Goal: Entertainment & Leisure: Consume media (video, audio)

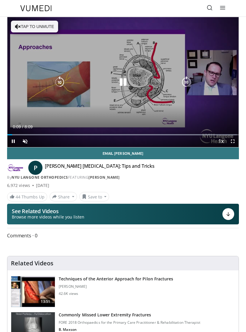
click at [189, 86] on icon "Video Player" at bounding box center [187, 82] width 12 height 12
click at [186, 80] on icon "Video Player" at bounding box center [187, 82] width 12 height 12
click at [188, 80] on icon "Video Player" at bounding box center [187, 82] width 12 height 12
click at [190, 80] on icon "Video Player" at bounding box center [187, 82] width 12 height 12
click at [192, 79] on icon "Video Player" at bounding box center [187, 82] width 12 height 12
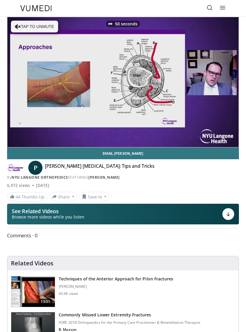
click at [194, 80] on div "50 seconds Tap to unmute" at bounding box center [122, 82] width 231 height 130
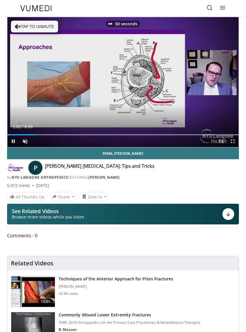
click at [192, 81] on icon "Video Player" at bounding box center [187, 82] width 12 height 12
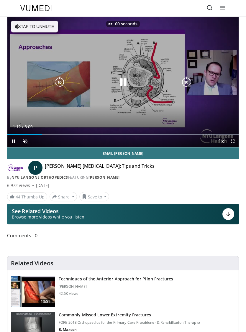
click at [187, 81] on icon "Video Player" at bounding box center [187, 82] width 12 height 12
click at [122, 82] on icon "Video Player" at bounding box center [123, 82] width 12 height 12
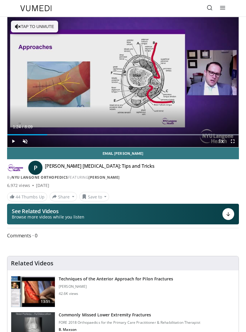
click at [129, 88] on icon "Video Player" at bounding box center [123, 82] width 12 height 12
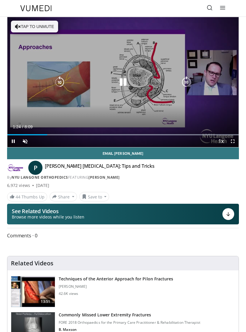
click at [123, 81] on icon "Video Player" at bounding box center [123, 82] width 12 height 12
click at [119, 81] on icon "Video Player" at bounding box center [123, 82] width 12 height 12
click at [39, 26] on div "70 seconds Tap to unmute" at bounding box center [122, 82] width 231 height 130
click at [124, 81] on icon "Video Player" at bounding box center [123, 82] width 12 height 12
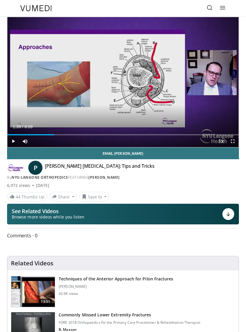
click at [125, 83] on icon "Video Player" at bounding box center [123, 82] width 12 height 12
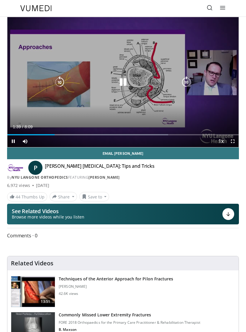
click at [123, 83] on icon "Video Player" at bounding box center [123, 82] width 12 height 12
click at [118, 81] on icon "Video Player" at bounding box center [123, 82] width 12 height 12
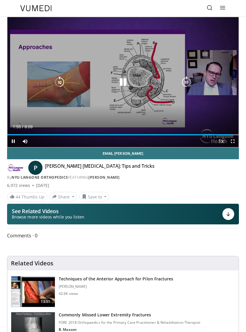
click at [121, 85] on icon "Video Player" at bounding box center [123, 82] width 12 height 12
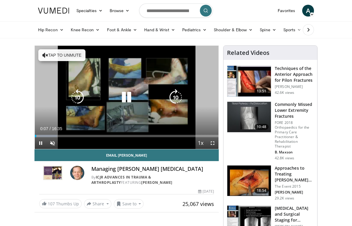
click at [175, 99] on icon "Video Player" at bounding box center [176, 97] width 17 height 17
click at [176, 96] on icon "Video Player" at bounding box center [176, 97] width 17 height 17
click at [122, 97] on icon "Video Player" at bounding box center [126, 97] width 17 height 17
click at [175, 97] on icon "Video Player" at bounding box center [176, 97] width 17 height 17
click at [178, 94] on icon "Video Player" at bounding box center [176, 97] width 17 height 17
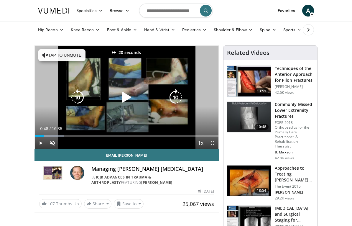
click at [177, 96] on icon "Video Player" at bounding box center [176, 97] width 17 height 17
click at [176, 96] on icon "Video Player" at bounding box center [176, 97] width 17 height 17
click at [119, 99] on icon "Video Player" at bounding box center [126, 97] width 17 height 17
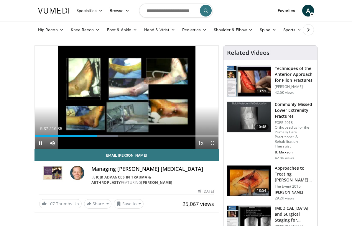
scroll to position [0, 0]
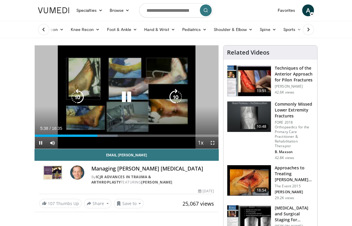
click at [125, 99] on icon "Video Player" at bounding box center [126, 97] width 17 height 17
click at [122, 99] on icon "Video Player" at bounding box center [126, 97] width 17 height 17
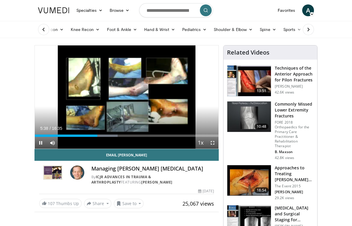
click at [59, 89] on div "40 seconds Tap to unmute" at bounding box center [127, 96] width 184 height 103
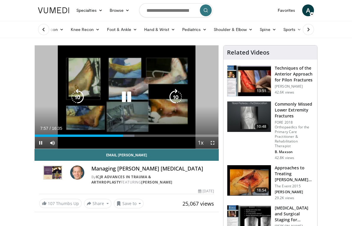
click at [134, 96] on icon "Video Player" at bounding box center [126, 97] width 17 height 17
